Goal: Navigation & Orientation: Find specific page/section

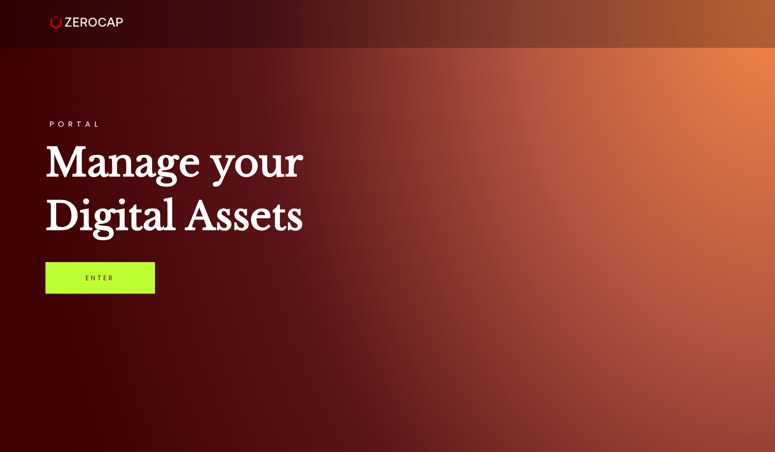
click at [122, 277] on link "Enter" at bounding box center [100, 278] width 110 height 32
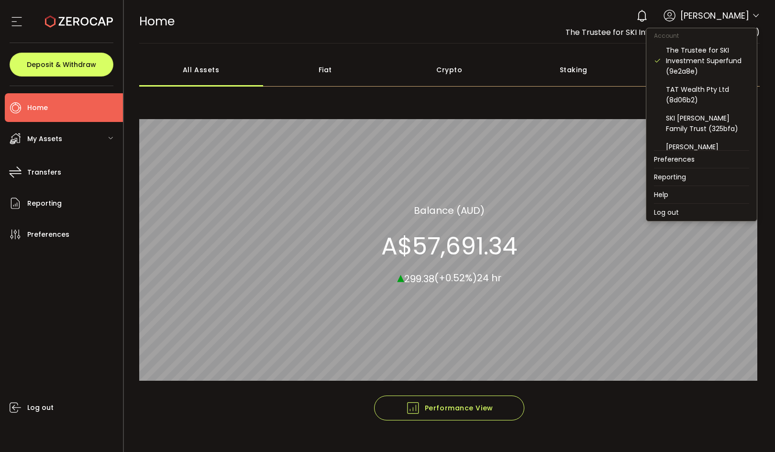
click at [752, 17] on icon at bounding box center [756, 16] width 8 height 8
click at [700, 94] on div "TAT Wealth Pty Ltd (8d06b2)" at bounding box center [707, 94] width 83 height 21
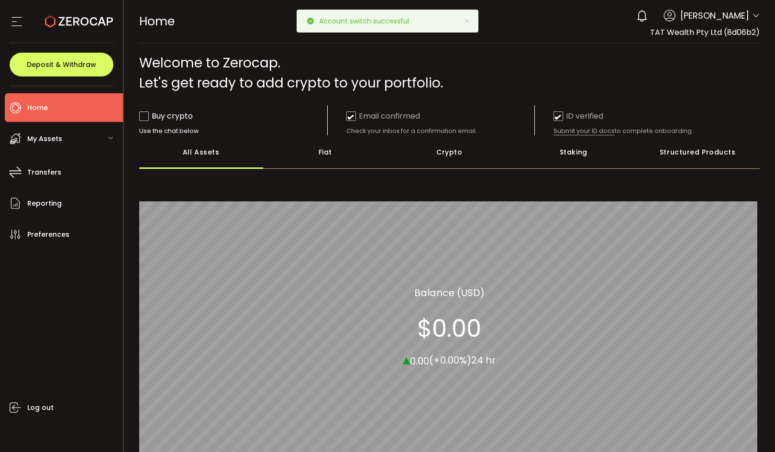
click at [753, 18] on icon at bounding box center [756, 16] width 8 height 8
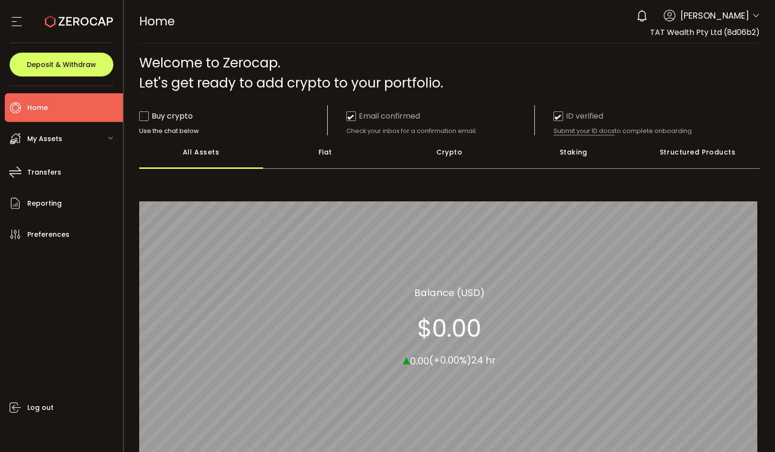
click at [753, 18] on icon at bounding box center [756, 16] width 8 height 8
click at [755, 16] on icon at bounding box center [756, 16] width 8 height 8
click at [755, 12] on icon at bounding box center [756, 16] width 8 height 8
click at [711, 14] on span "[PERSON_NAME]" at bounding box center [714, 15] width 69 height 13
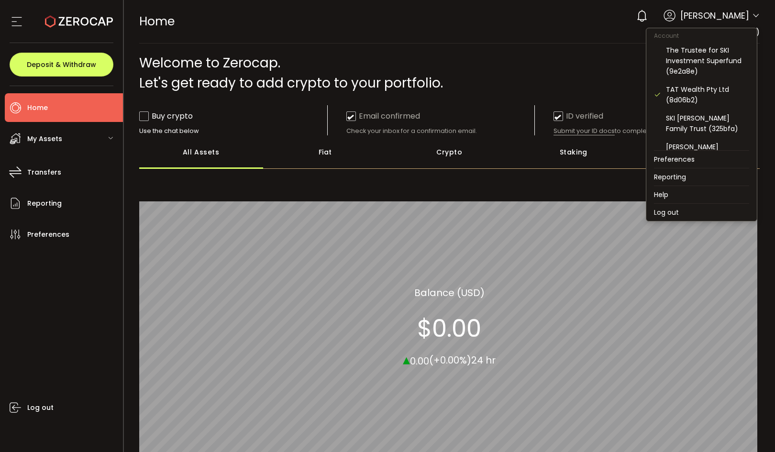
click at [754, 18] on icon at bounding box center [756, 16] width 8 height 8
click at [712, 120] on div "SKI [PERSON_NAME] Family Trust (325bfa)" at bounding box center [707, 123] width 83 height 21
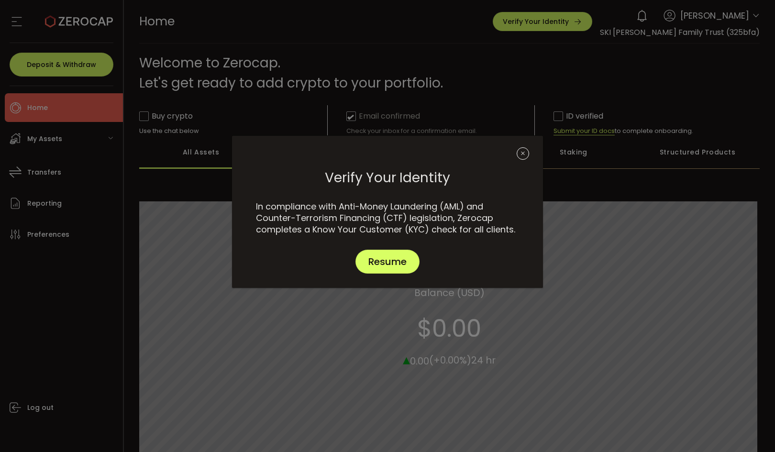
click at [523, 155] on icon "Close" at bounding box center [523, 153] width 12 height 12
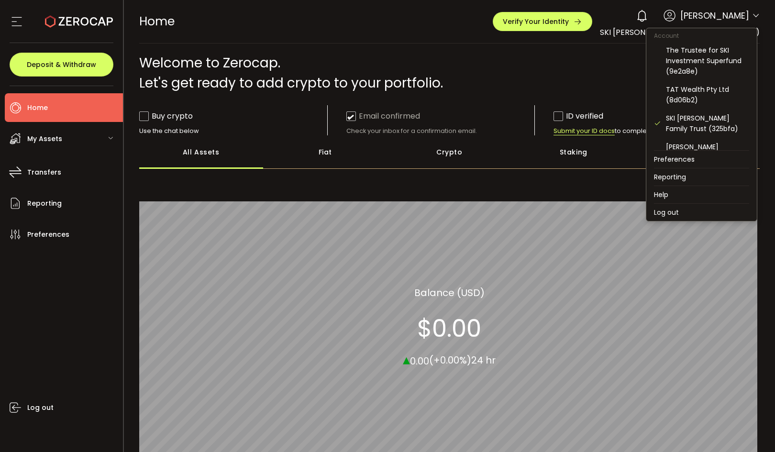
click at [754, 16] on icon at bounding box center [756, 16] width 8 height 8
click at [693, 147] on div "[PERSON_NAME] (bce1d9)" at bounding box center [707, 152] width 83 height 21
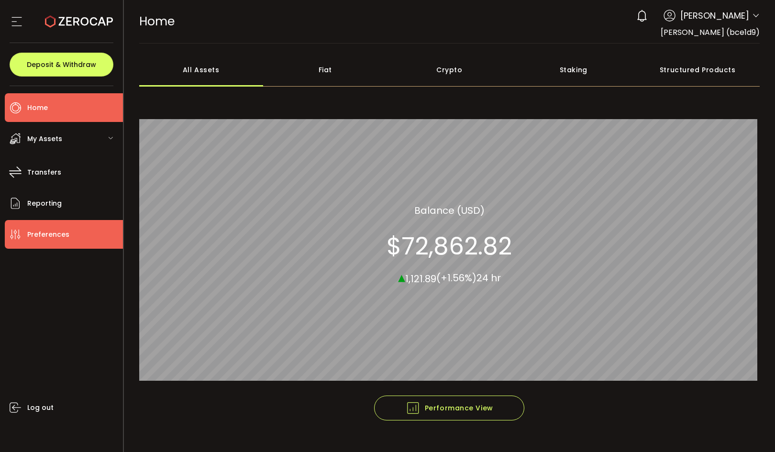
click at [45, 239] on span "Preferences" at bounding box center [48, 235] width 42 height 14
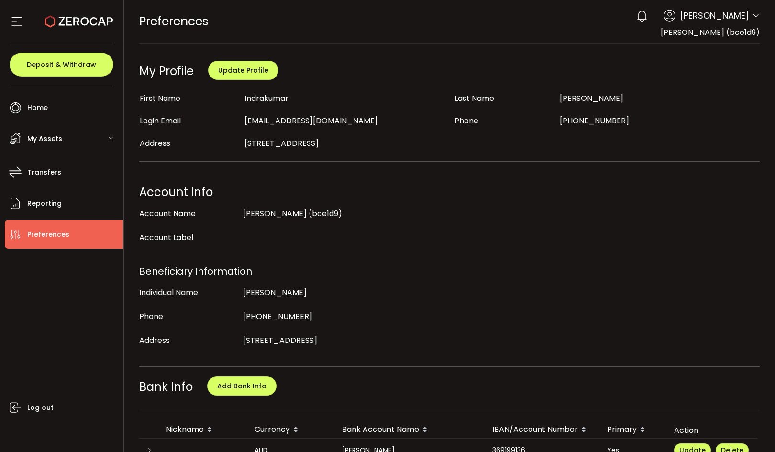
scroll to position [363, 0]
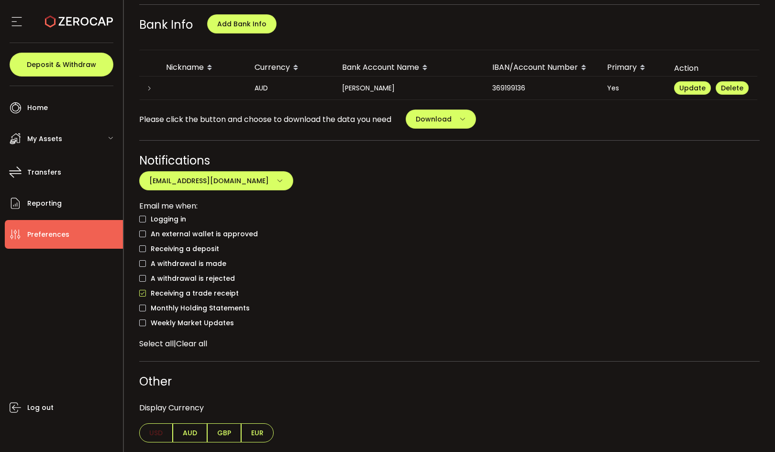
click at [186, 443] on main "My Profile Update Profile First Name [PERSON_NAME] Last Name [PERSON_NAME] Logi…" at bounding box center [450, 66] width 652 height 771
click at [189, 435] on span "AUD" at bounding box center [190, 432] width 34 height 19
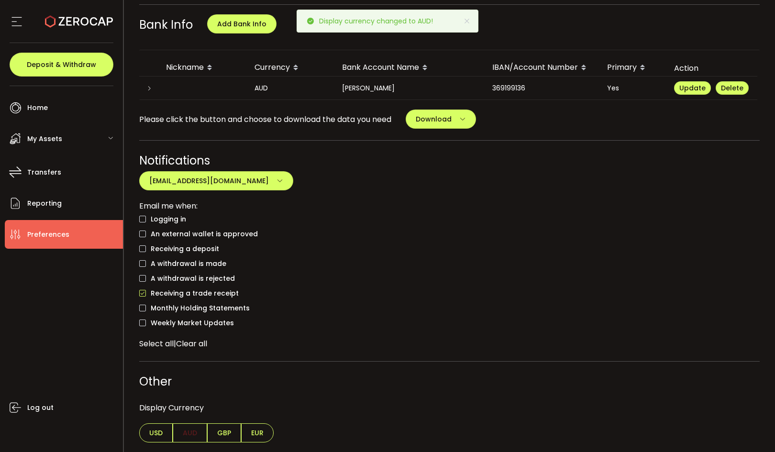
click at [60, 138] on span "My Assets" at bounding box center [44, 139] width 35 height 14
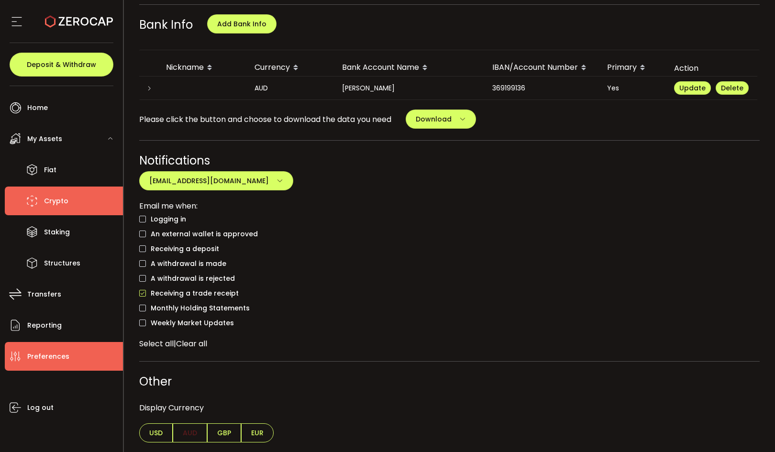
click at [58, 196] on span "Crypto" at bounding box center [56, 201] width 24 height 14
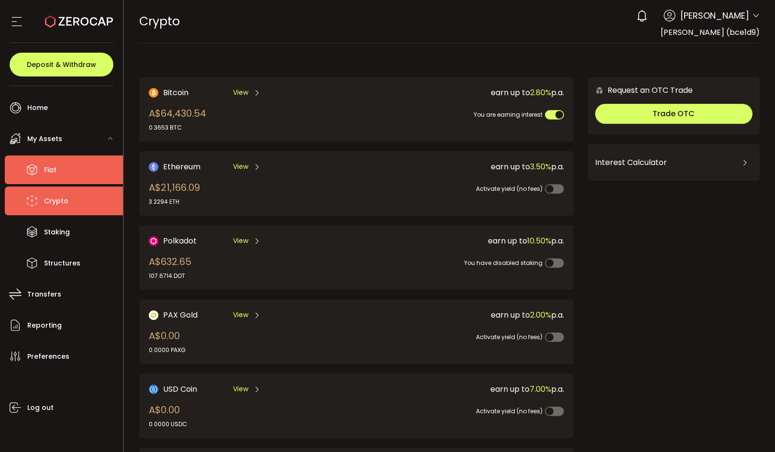
click at [56, 171] on span "Fiat" at bounding box center [50, 170] width 12 height 14
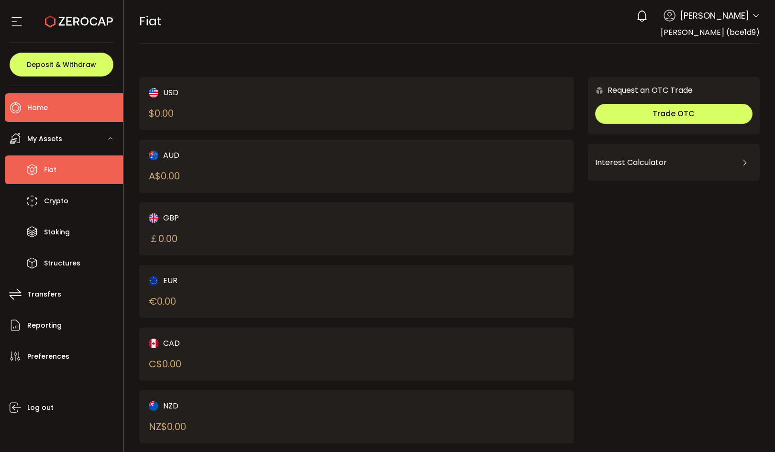
click at [32, 110] on span "Home" at bounding box center [37, 108] width 21 height 14
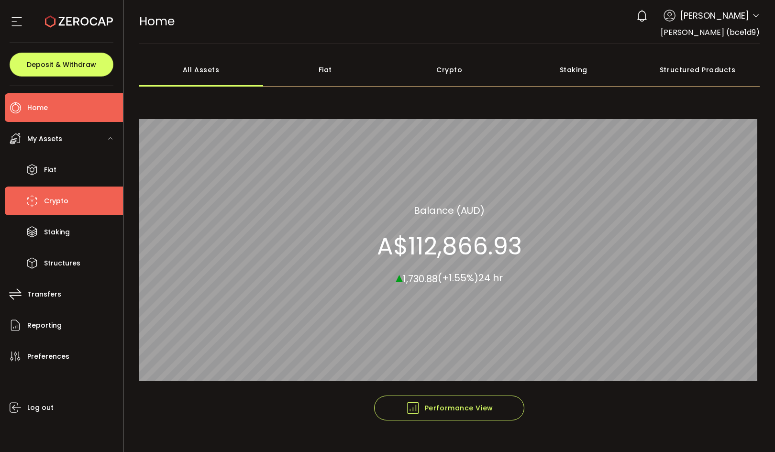
click at [51, 197] on span "Crypto" at bounding box center [56, 201] width 24 height 14
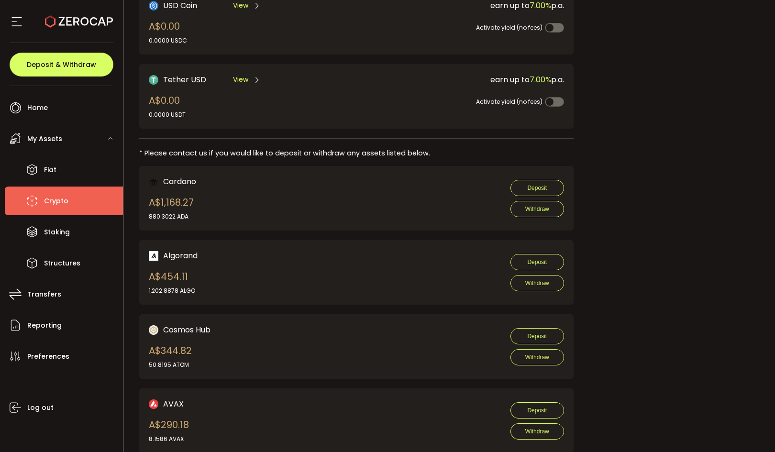
scroll to position [417, 0]
